Goal: Go to known website: Access a specific website the user already knows

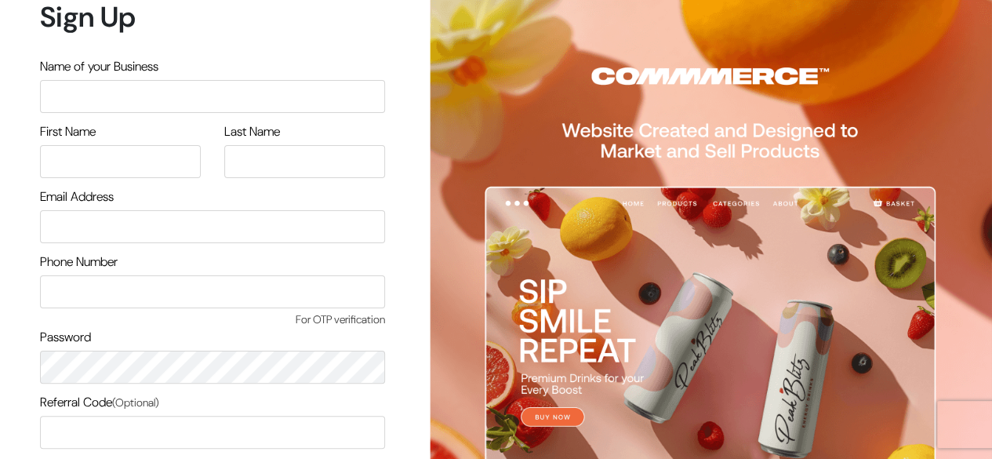
scroll to position [133, 0]
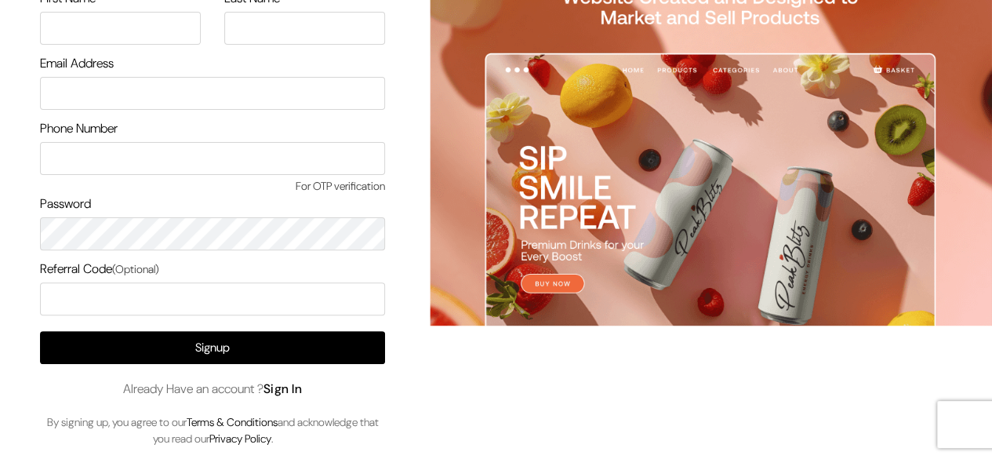
click at [286, 382] on link "Sign In" at bounding box center [283, 388] width 39 height 16
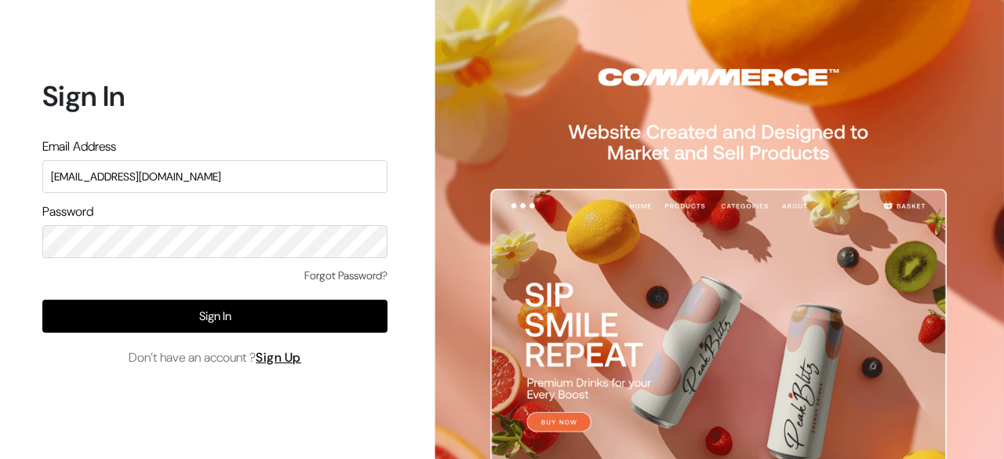
type input "[EMAIL_ADDRESS][DOMAIN_NAME]"
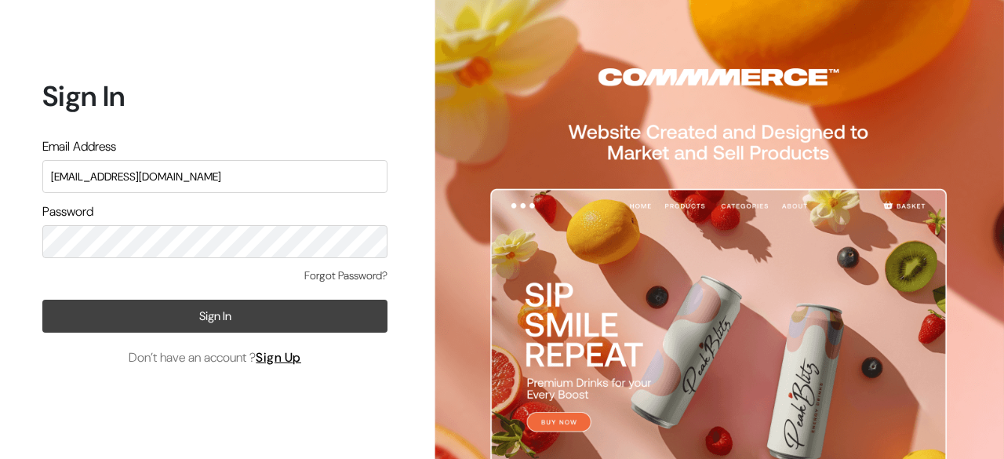
click at [254, 322] on button "Sign In" at bounding box center [214, 316] width 345 height 33
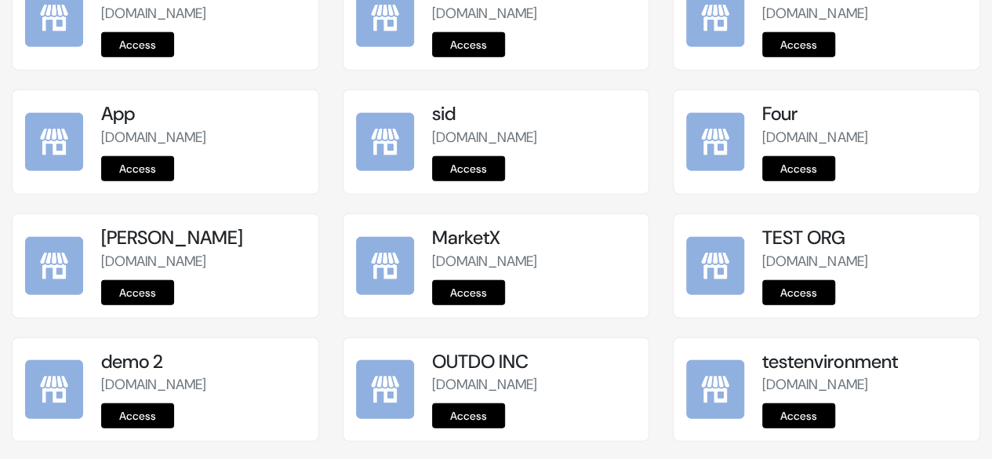
scroll to position [2115, 0]
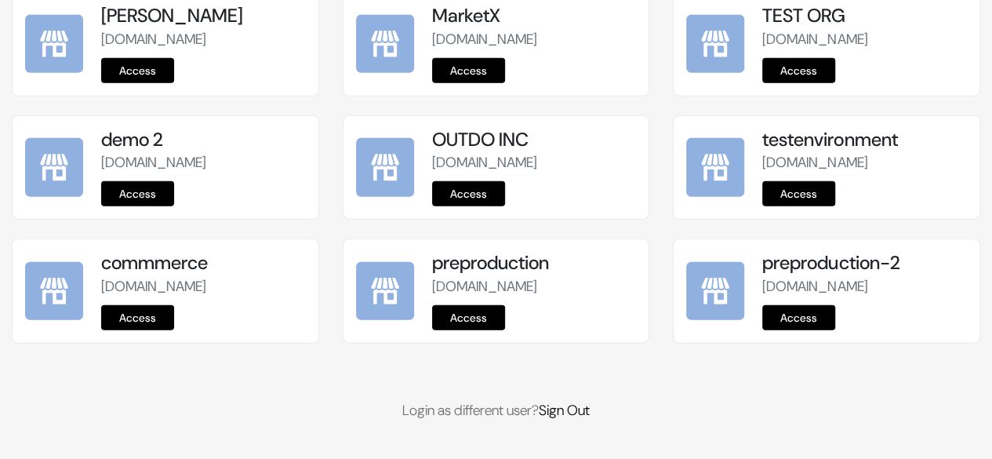
click at [486, 323] on link "Access" at bounding box center [468, 317] width 73 height 25
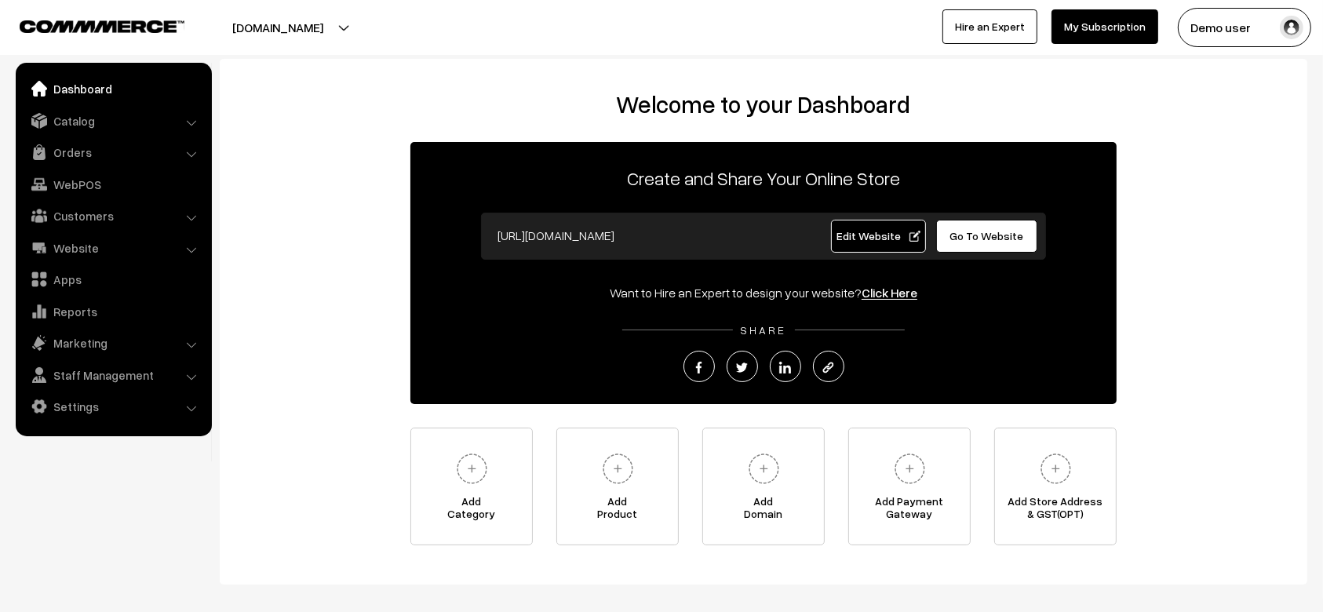
click at [377, 359] on div "Welcome to your Dashboard Create and Share Your Online Store https://instawebby…" at bounding box center [763, 317] width 1056 height 455
drag, startPoint x: 455, startPoint y: 113, endPoint x: 792, endPoint y: 594, distance: 587.4
click at [792, 594] on div "Welcome to your Dashboard Create and Share Your Online Store https://instawebby…" at bounding box center [661, 343] width 1323 height 686
click at [366, 316] on div "Welcome to your Dashboard Create and Share Your Online Store https://instawebby…" at bounding box center [763, 317] width 1056 height 455
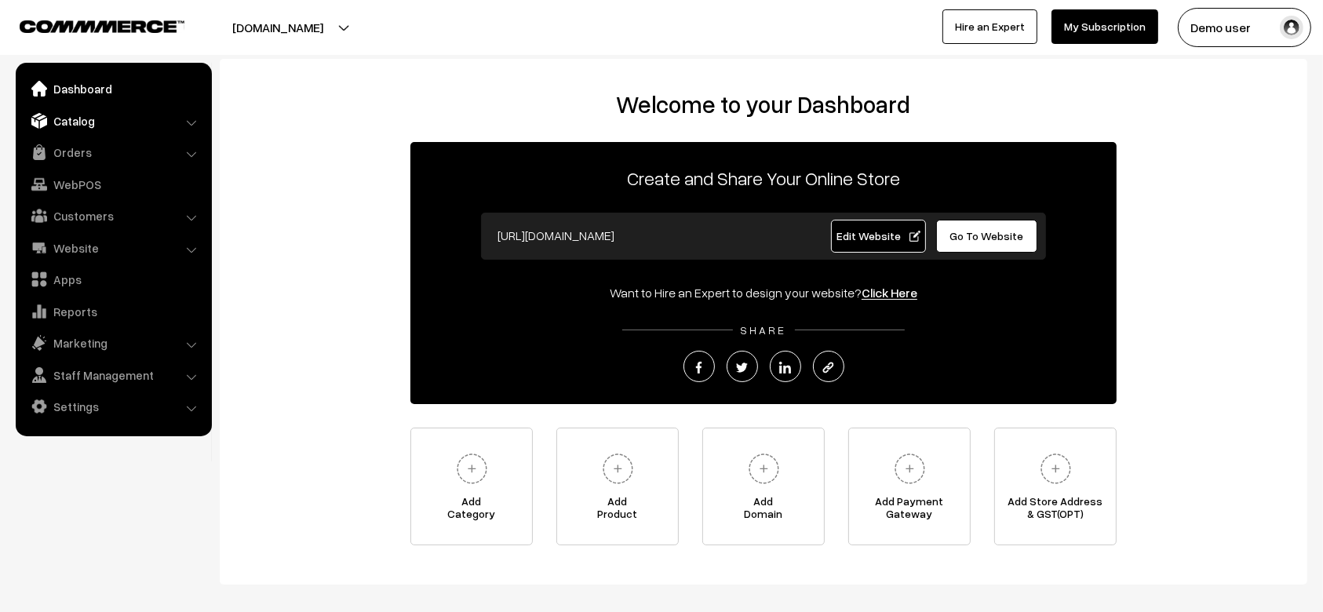
click at [89, 127] on link "Catalog" at bounding box center [113, 121] width 187 height 28
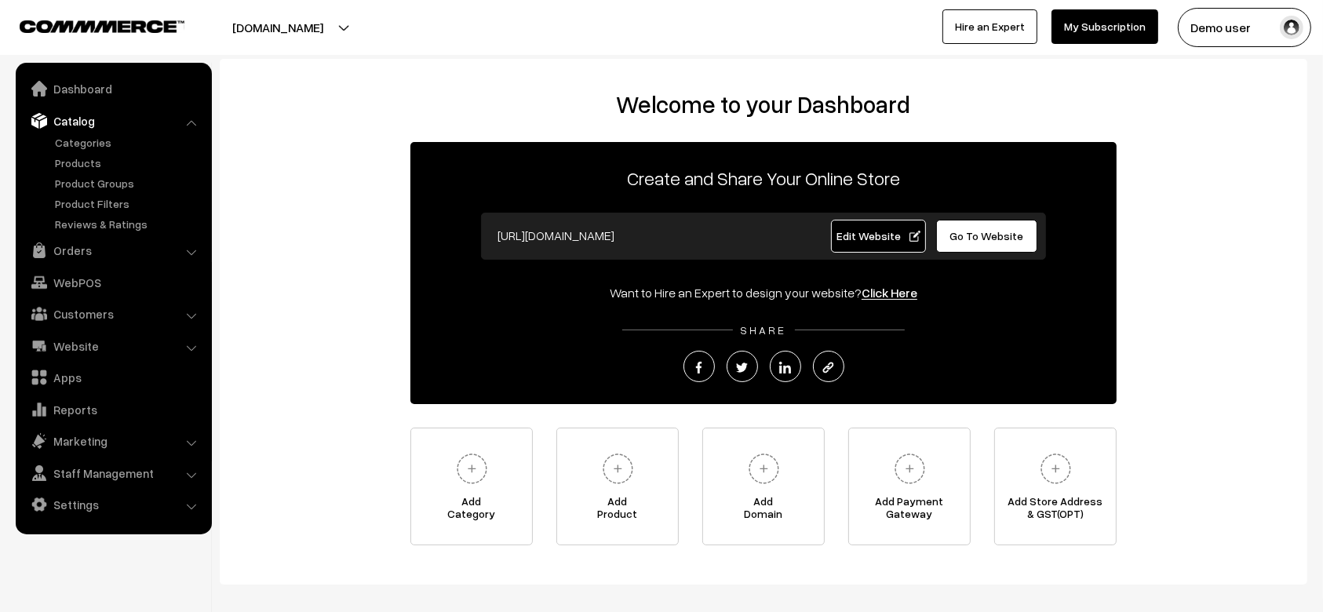
click at [891, 231] on span "Edit Website" at bounding box center [878, 235] width 84 height 13
